Goal: Check status: Check status

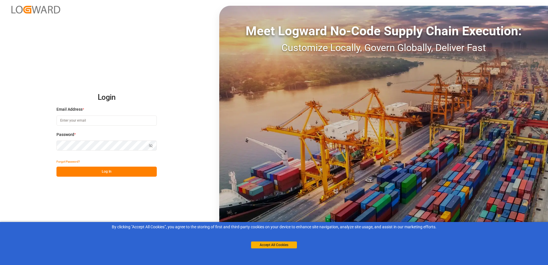
type input "[EMAIL_ADDRESS][PERSON_NAME][DOMAIN_NAME]"
drag, startPoint x: 77, startPoint y: 168, endPoint x: 382, endPoint y: 29, distance: 334.2
click at [78, 168] on button "Log In" at bounding box center [107, 172] width 100 height 10
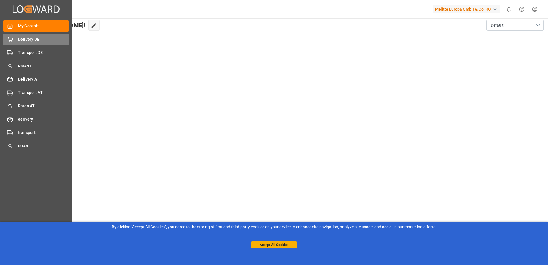
click at [29, 37] on span "Delivery DE" at bounding box center [43, 39] width 51 height 6
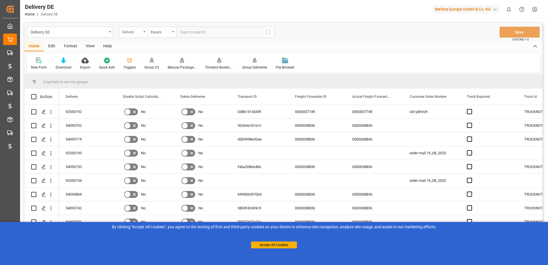
click at [141, 31] on div "Delivery" at bounding box center [132, 31] width 20 height 7
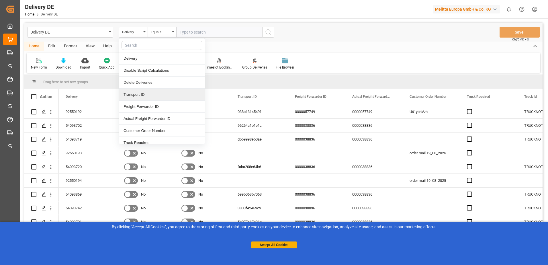
click at [148, 97] on div "Transport ID" at bounding box center [161, 95] width 85 height 12
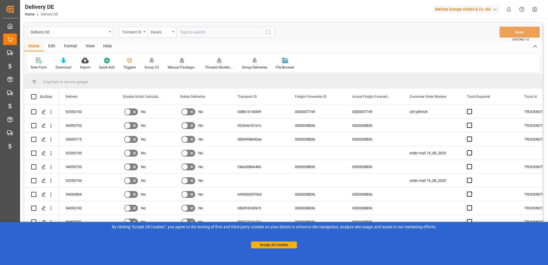
click at [201, 30] on input "text" at bounding box center [219, 32] width 86 height 11
click at [201, 32] on input "text" at bounding box center [219, 32] width 86 height 11
type input "f473da81d354"
click at [268, 32] on icon "search button" at bounding box center [268, 32] width 7 height 7
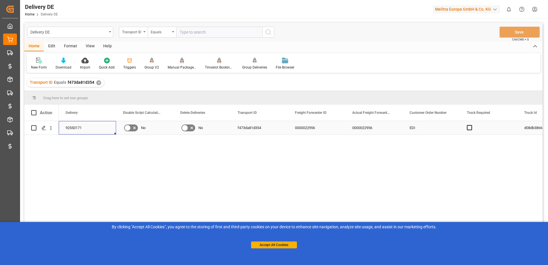
click at [94, 131] on div "92550171" at bounding box center [87, 127] width 57 height 13
click at [106, 161] on div "92550171 No No f473da81d354 0000022956 0000022956 EDI d08db3866cae 600001797" at bounding box center [301, 195] width 484 height 148
click at [186, 171] on div "92550171 No No f473da81d354 0000022956 0000022956 EDI d08db3866cae 600001797" at bounding box center [301, 195] width 484 height 148
click at [264, 128] on div "f473da81d354" at bounding box center [259, 127] width 57 height 13
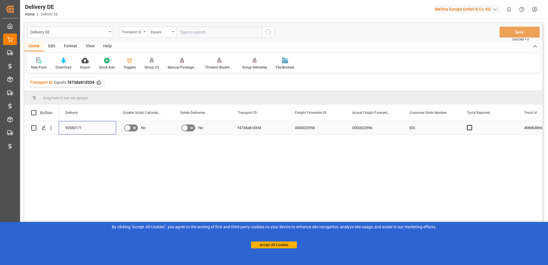
click at [99, 127] on div "92550171" at bounding box center [87, 127] width 57 height 13
click at [204, 32] on input "text" at bounding box center [219, 32] width 86 height 11
type input "e999db690fd7"
click at [268, 34] on icon "search button" at bounding box center [268, 32] width 7 height 7
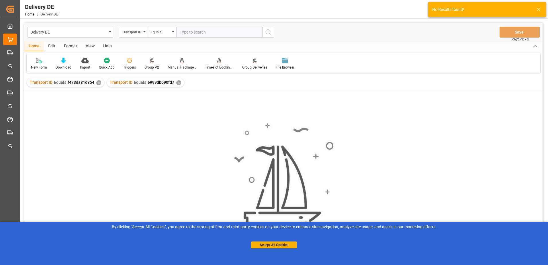
click at [96, 83] on div "✕" at bounding box center [98, 82] width 5 height 5
